Goal: Find contact information: Find contact information

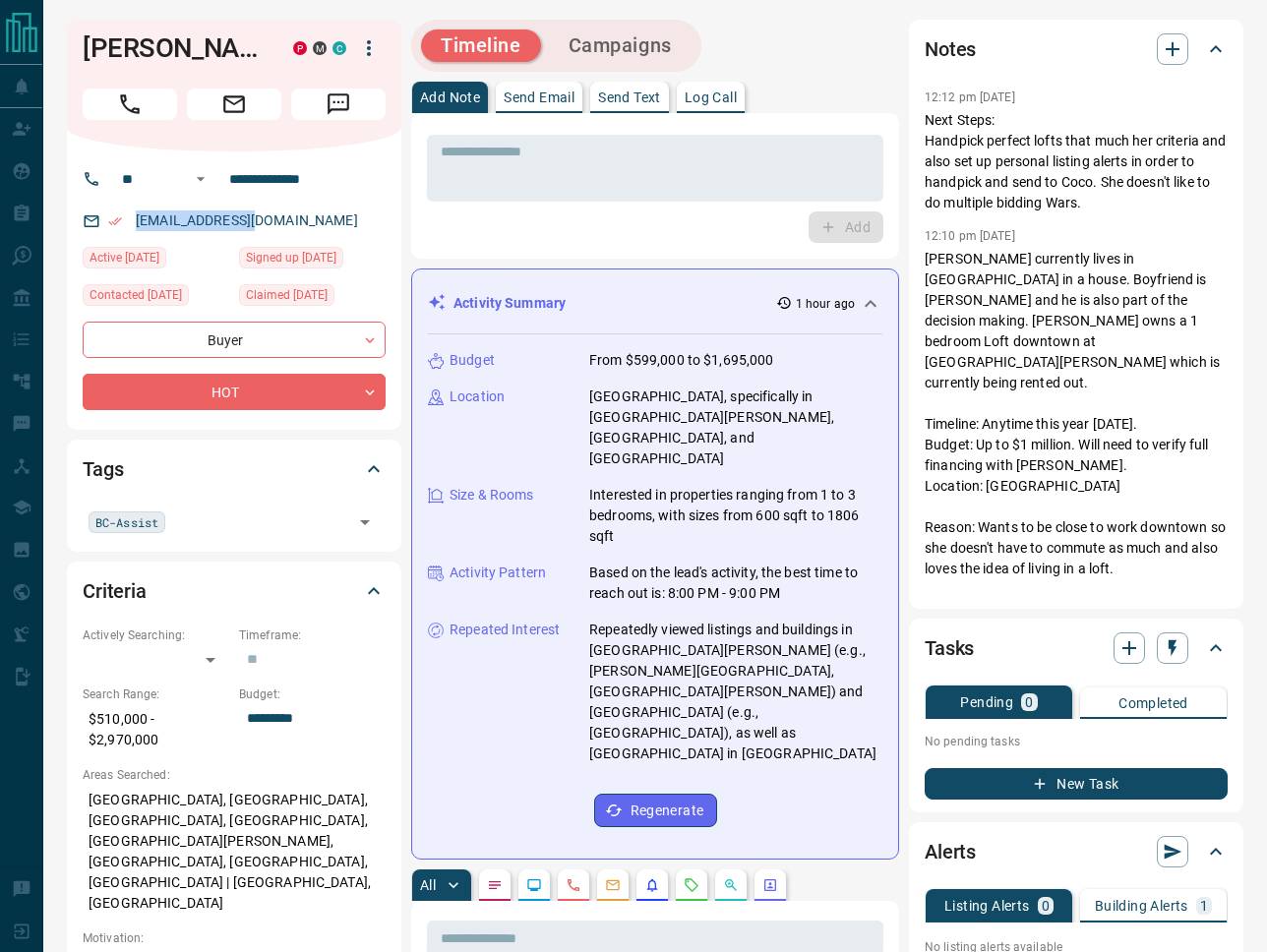
drag, startPoint x: 261, startPoint y: 220, endPoint x: 123, endPoint y: 218, distance: 138.0
click at [122, 218] on div "[EMAIL_ADDRESS][DOMAIN_NAME]" at bounding box center [234, 220] width 303 height 33
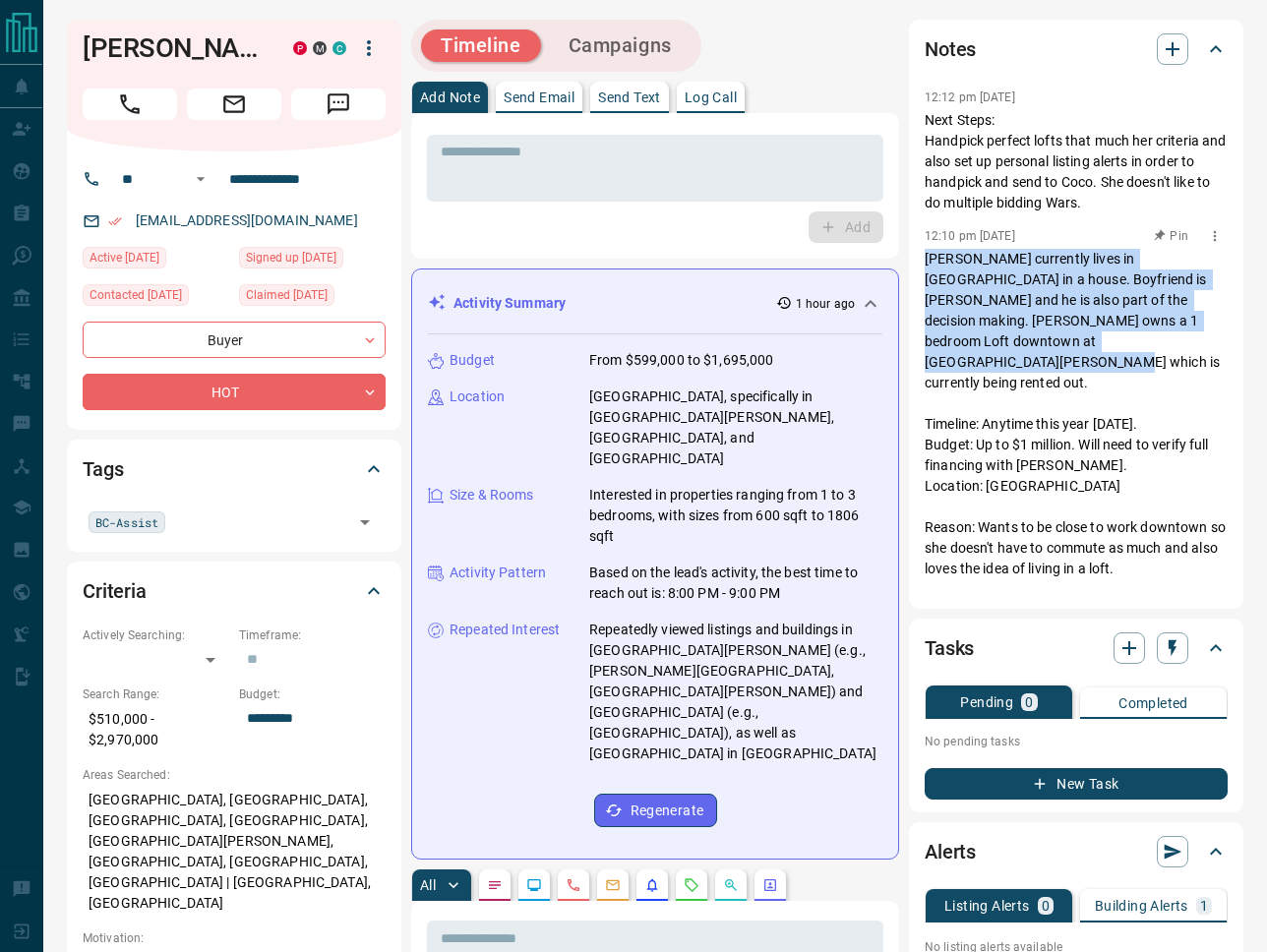
drag, startPoint x: 925, startPoint y: 257, endPoint x: 1120, endPoint y: 350, distance: 216.0
click at [1120, 350] on p "Coco currently lives in Oakville in a house. Boyfriend is Ronald and he is also…" at bounding box center [1076, 538] width 303 height 578
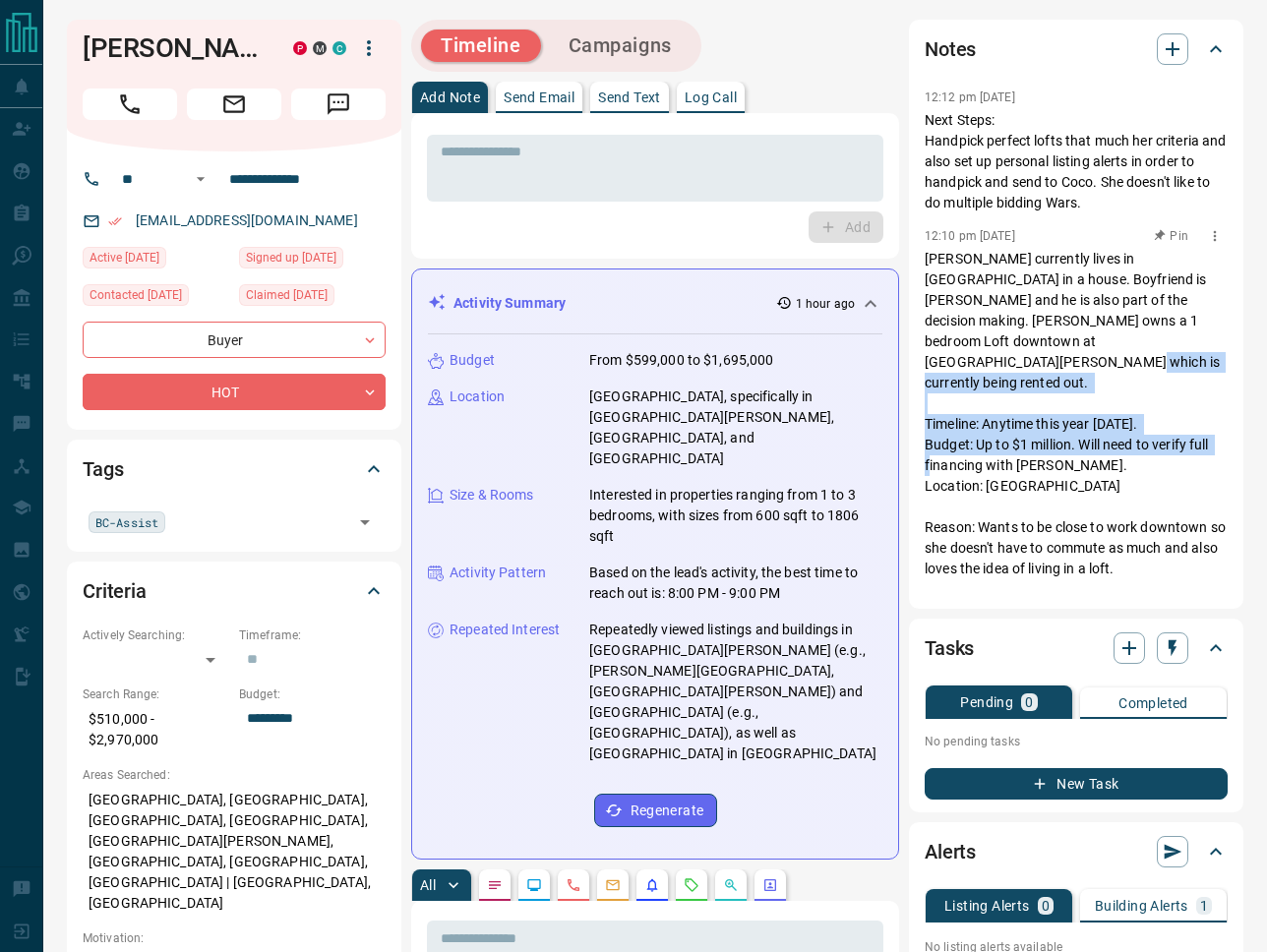
drag, startPoint x: 1057, startPoint y: 445, endPoint x: 925, endPoint y: 388, distance: 143.8
click at [925, 388] on p "Coco currently lives in Oakville in a house. Boyfriend is Ronald and he is also…" at bounding box center [1076, 538] width 303 height 578
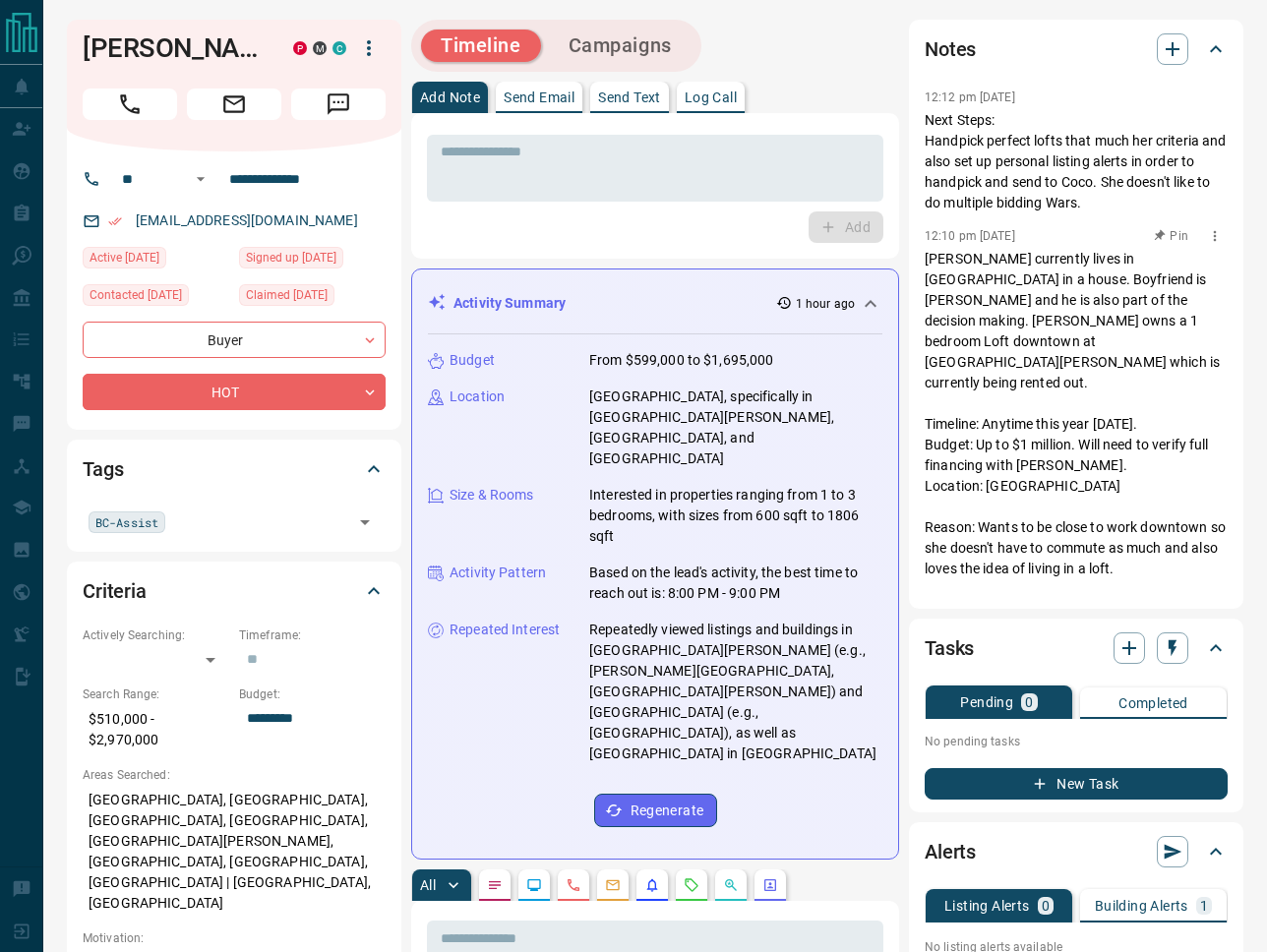
drag, startPoint x: 1125, startPoint y: 525, endPoint x: 1042, endPoint y: 518, distance: 83.3
click at [1124, 525] on p "Coco currently lives in Oakville in a house. Boyfriend is Ronald and he is also…" at bounding box center [1076, 538] width 303 height 578
click at [930, 386] on p "Coco currently lives in Oakville in a house. Boyfriend is Ronald and he is also…" at bounding box center [1076, 538] width 303 height 578
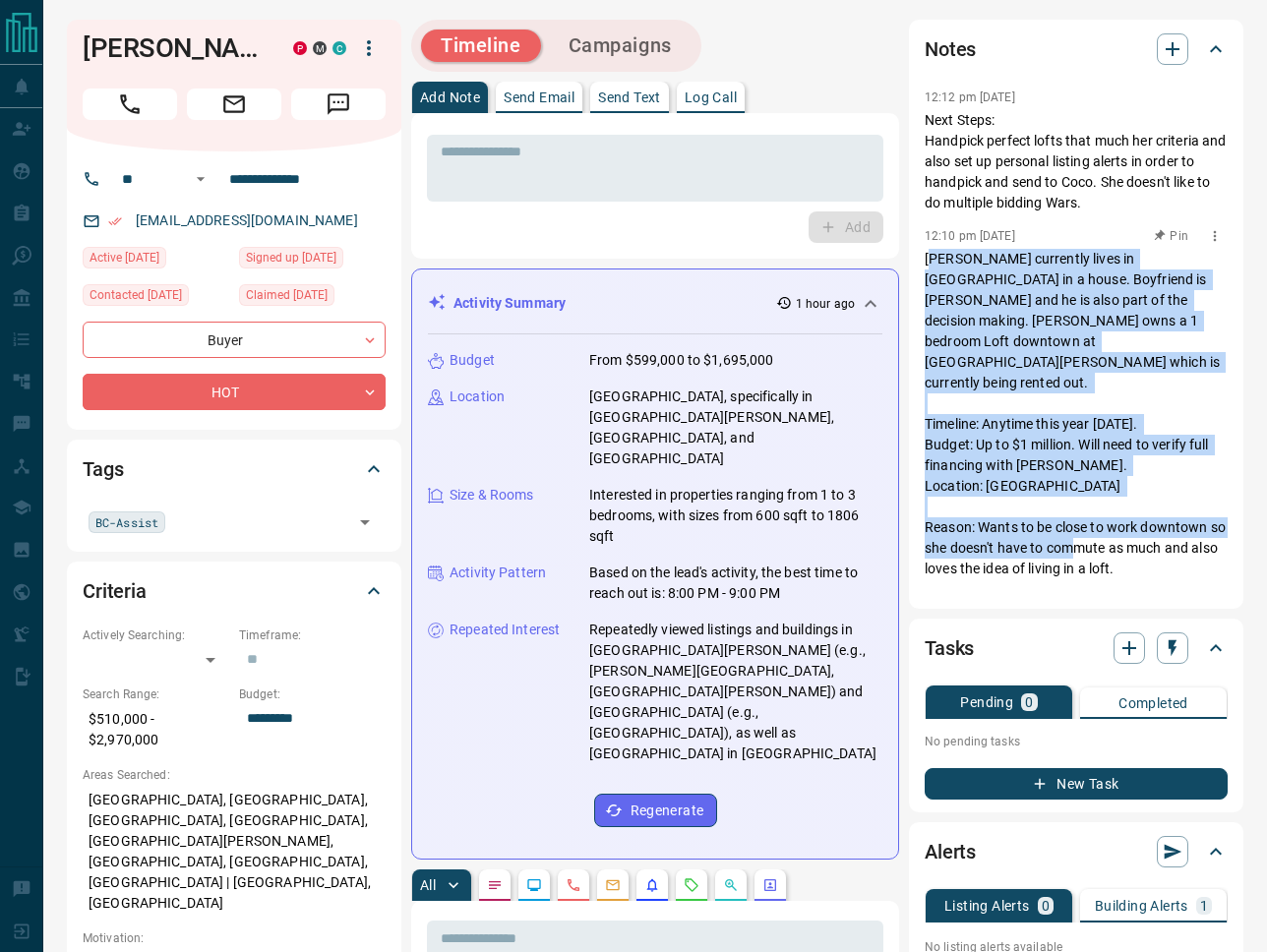
drag, startPoint x: 930, startPoint y: 256, endPoint x: 1122, endPoint y: 528, distance: 332.9
click at [1122, 528] on p "Coco currently lives in Oakville in a house. Boyfriend is Ronald and he is also…" at bounding box center [1076, 538] width 303 height 578
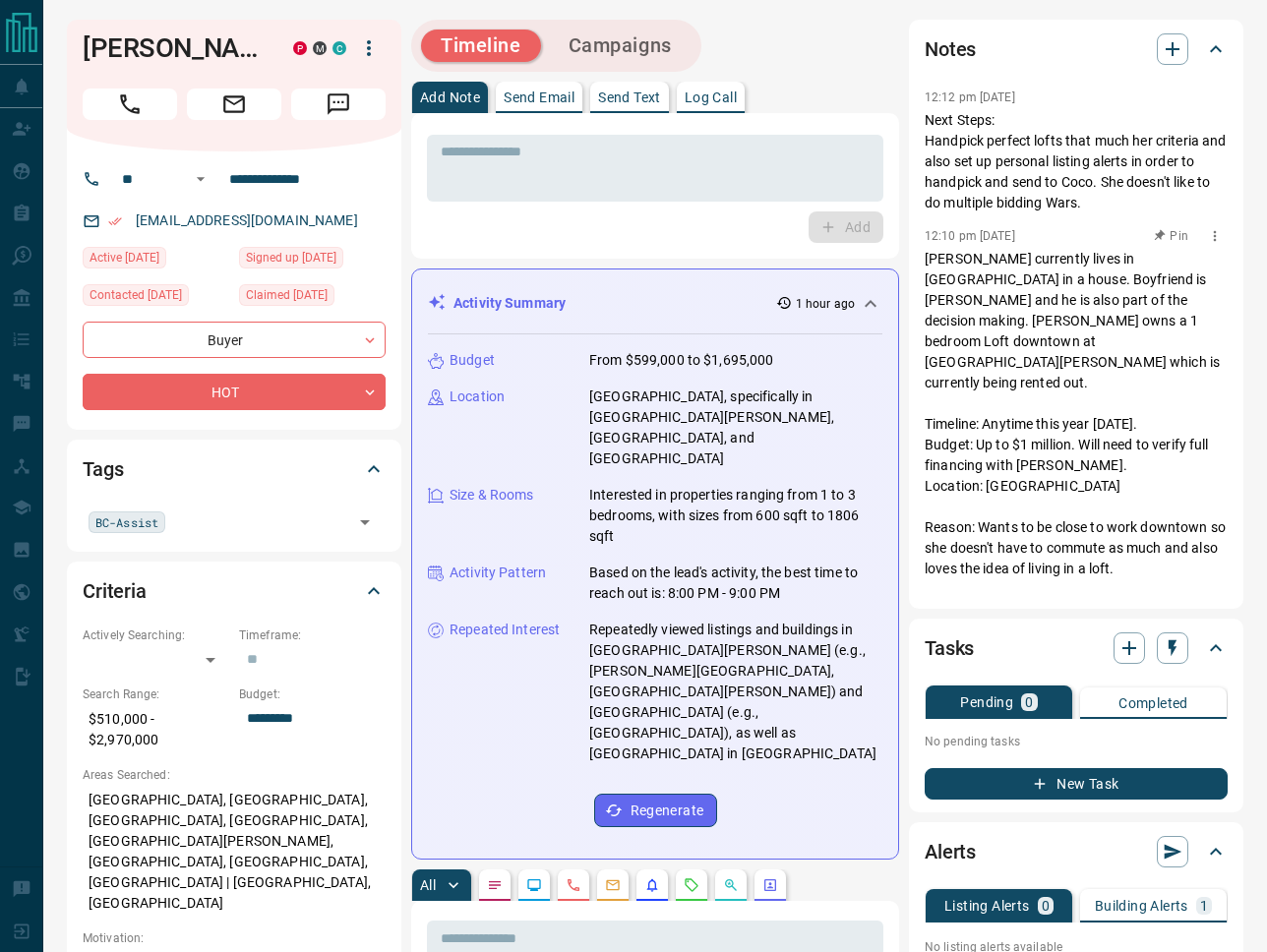
click at [929, 252] on p "Coco currently lives in Oakville in a house. Boyfriend is Ronald and he is also…" at bounding box center [1076, 538] width 303 height 578
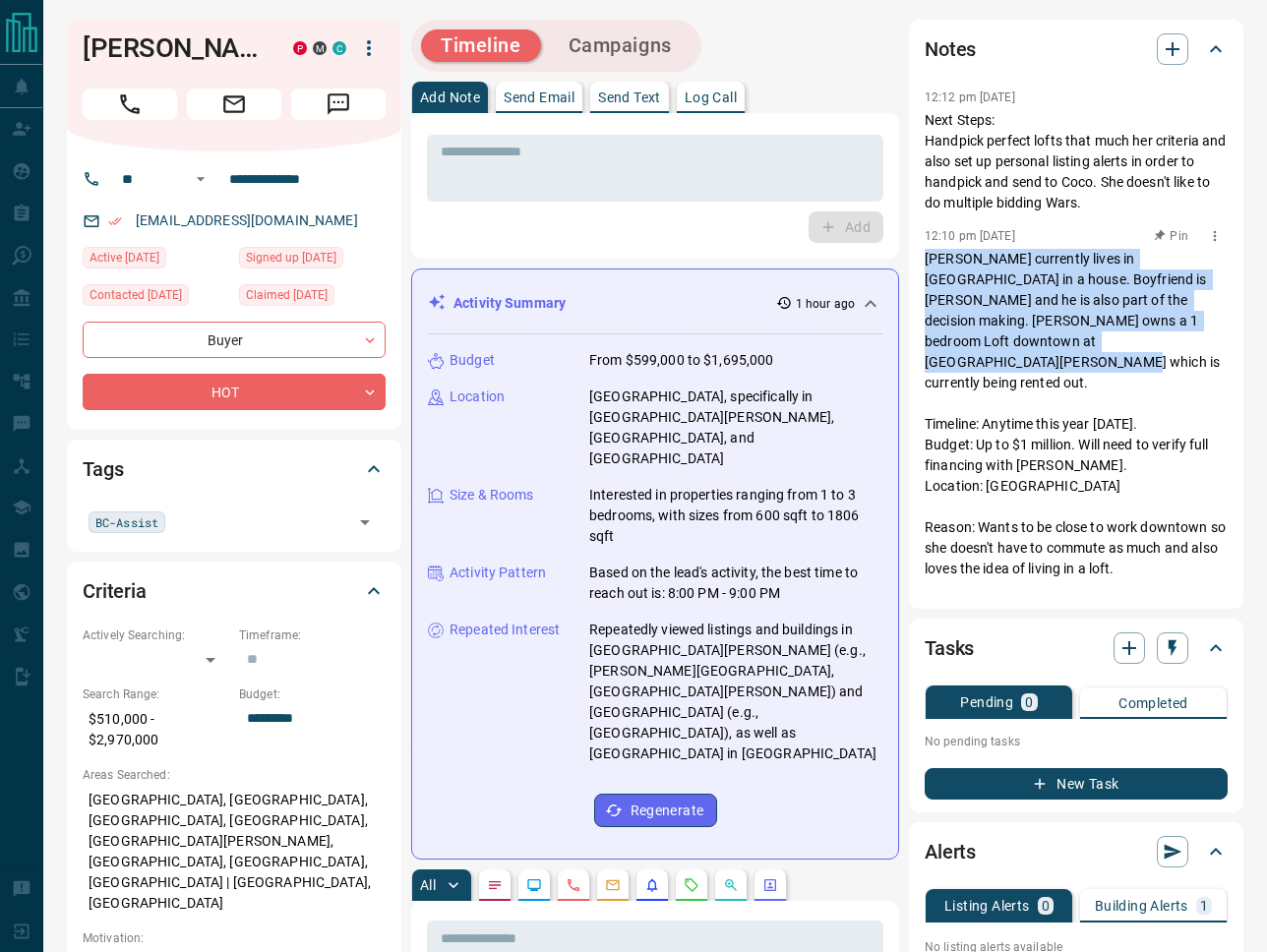
drag, startPoint x: 926, startPoint y: 254, endPoint x: 1164, endPoint y: 358, distance: 259.7
click at [1175, 361] on p "Coco currently lives in Oakville in a house. Boyfriend is Ronald and he is also…" at bounding box center [1076, 538] width 303 height 578
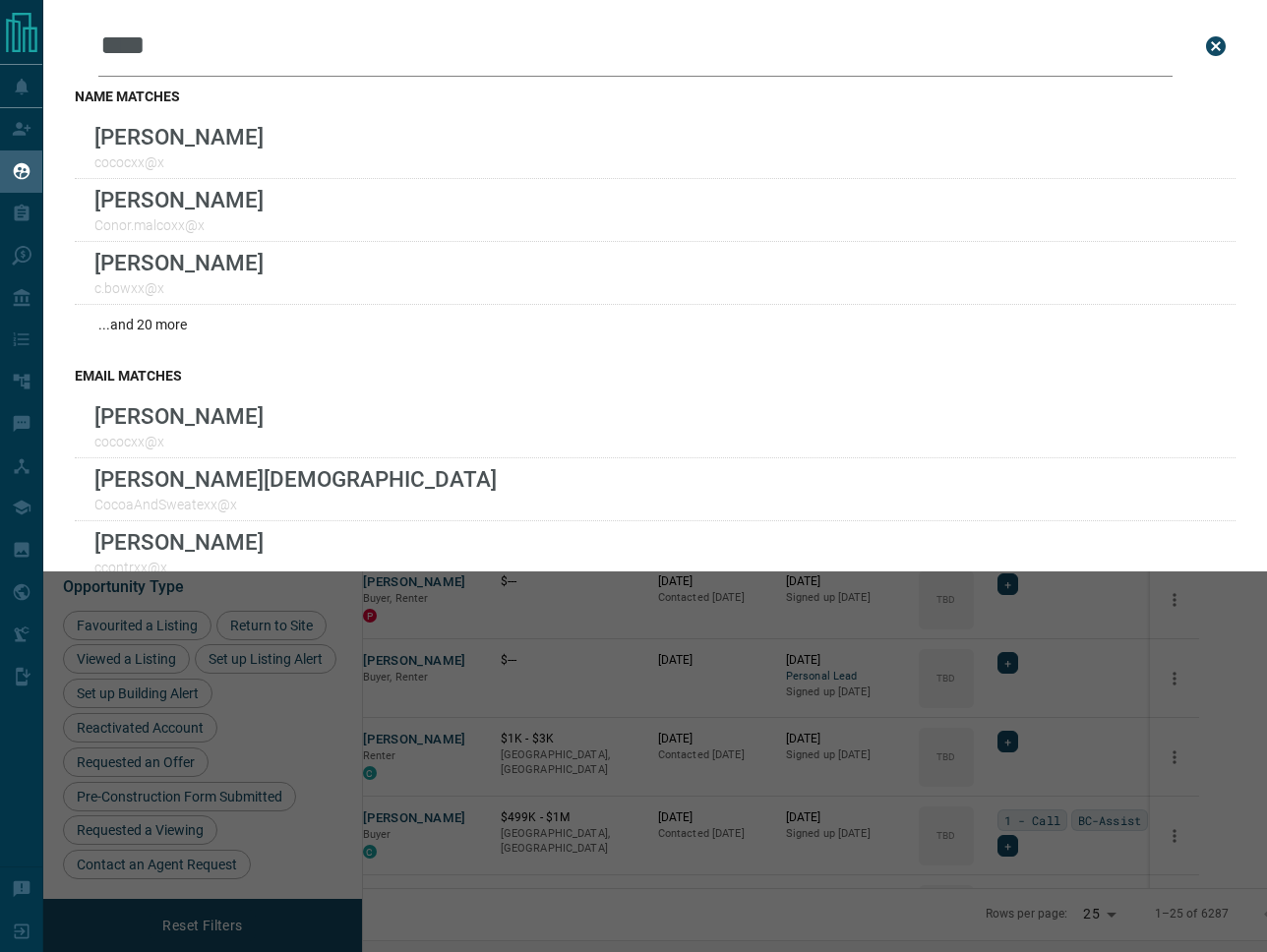
scroll to position [775, 895]
click at [1223, 44] on icon "close search bar" at bounding box center [1216, 46] width 20 height 20
